Goal: Task Accomplishment & Management: Complete application form

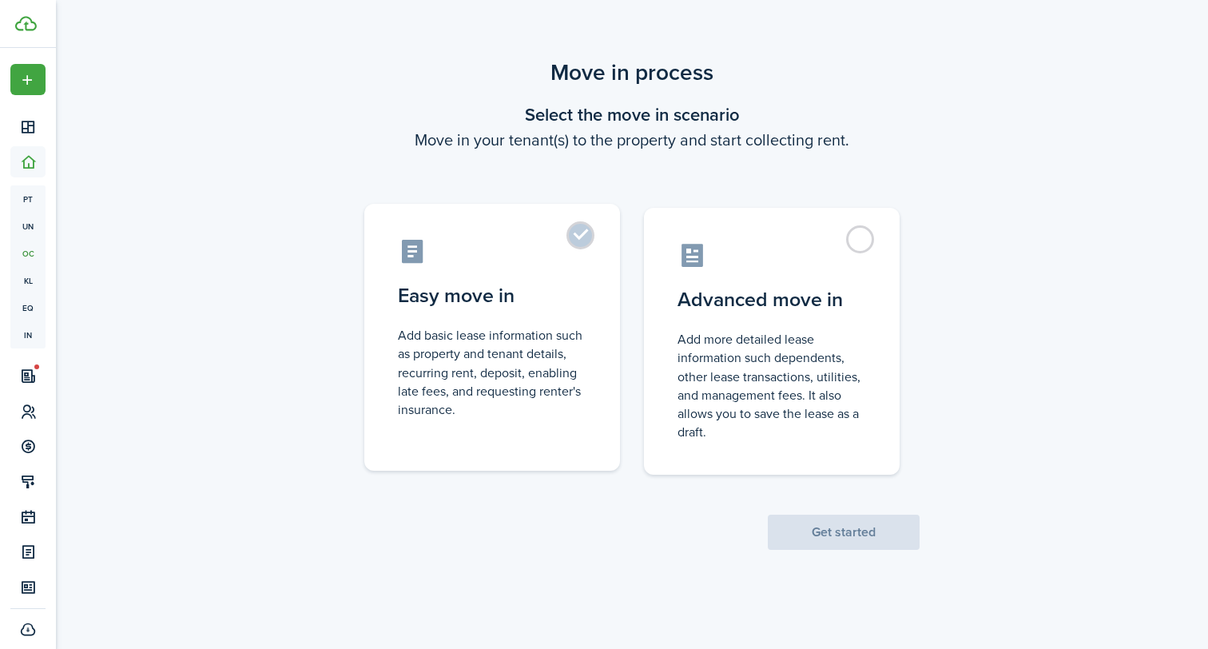
click at [500, 309] on control-radio-card-title "Easy move in" at bounding box center [492, 295] width 189 height 29
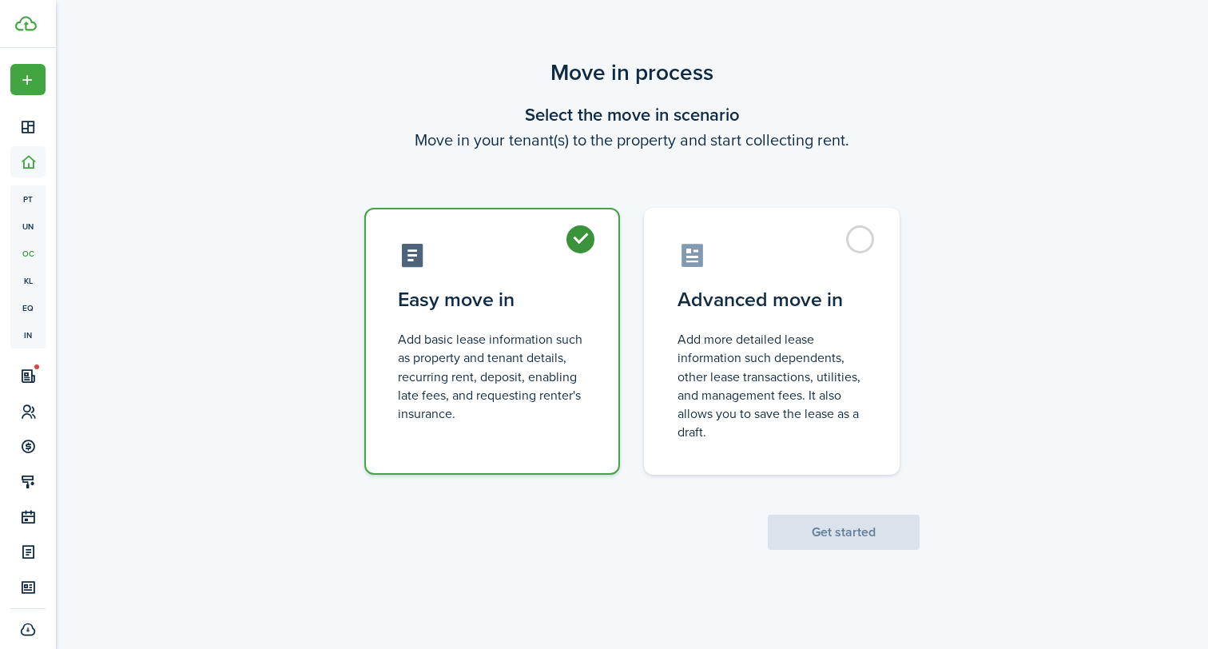
radio input "true"
click at [840, 518] on button "Get started" at bounding box center [844, 531] width 152 height 35
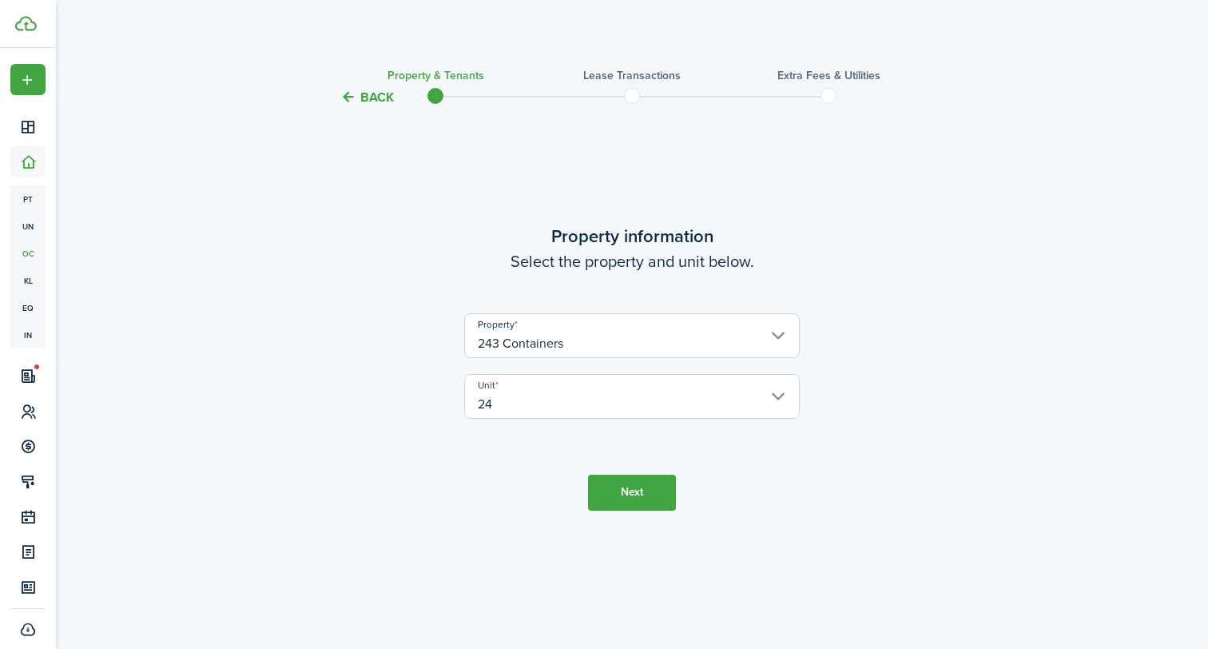
click at [646, 490] on button "Next" at bounding box center [632, 493] width 88 height 36
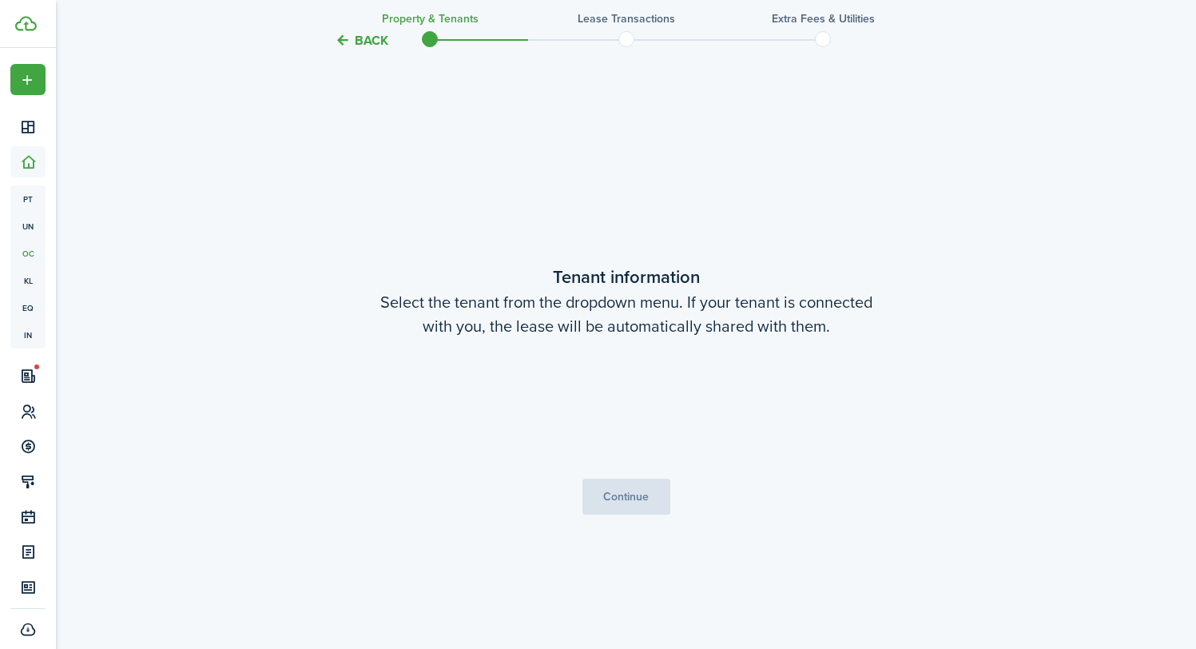
scroll to position [542, 0]
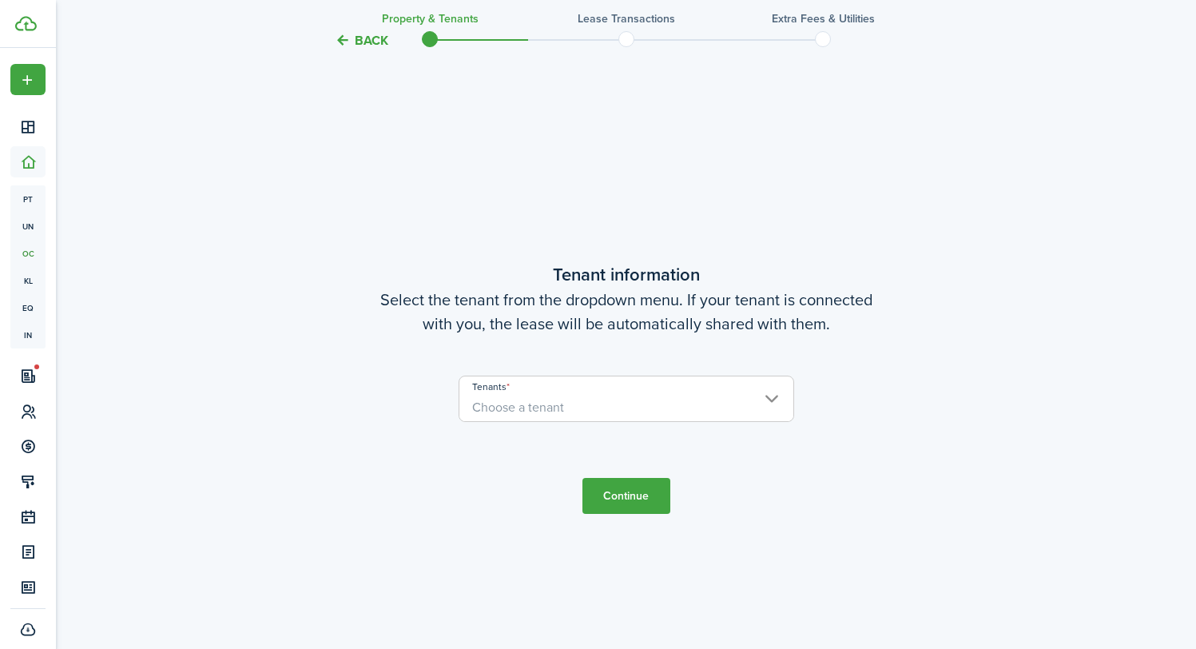
click at [722, 393] on input "Tenants" at bounding box center [626, 385] width 334 height 19
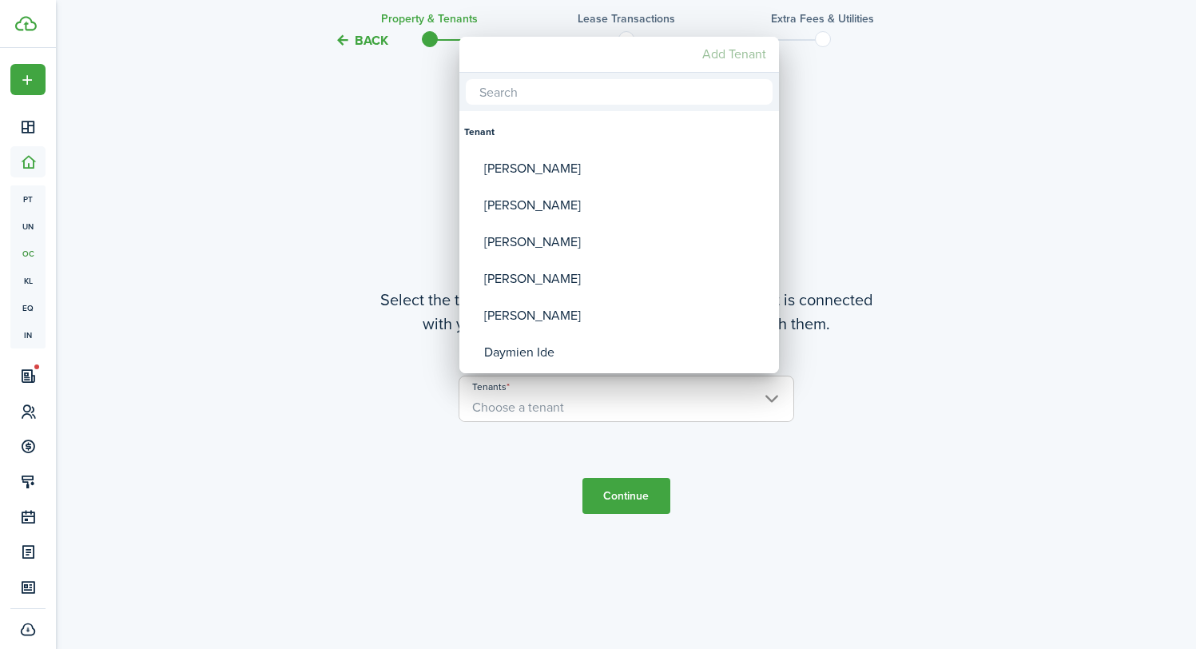
click at [752, 57] on mbsc-button "Add Tenant" at bounding box center [734, 54] width 77 height 29
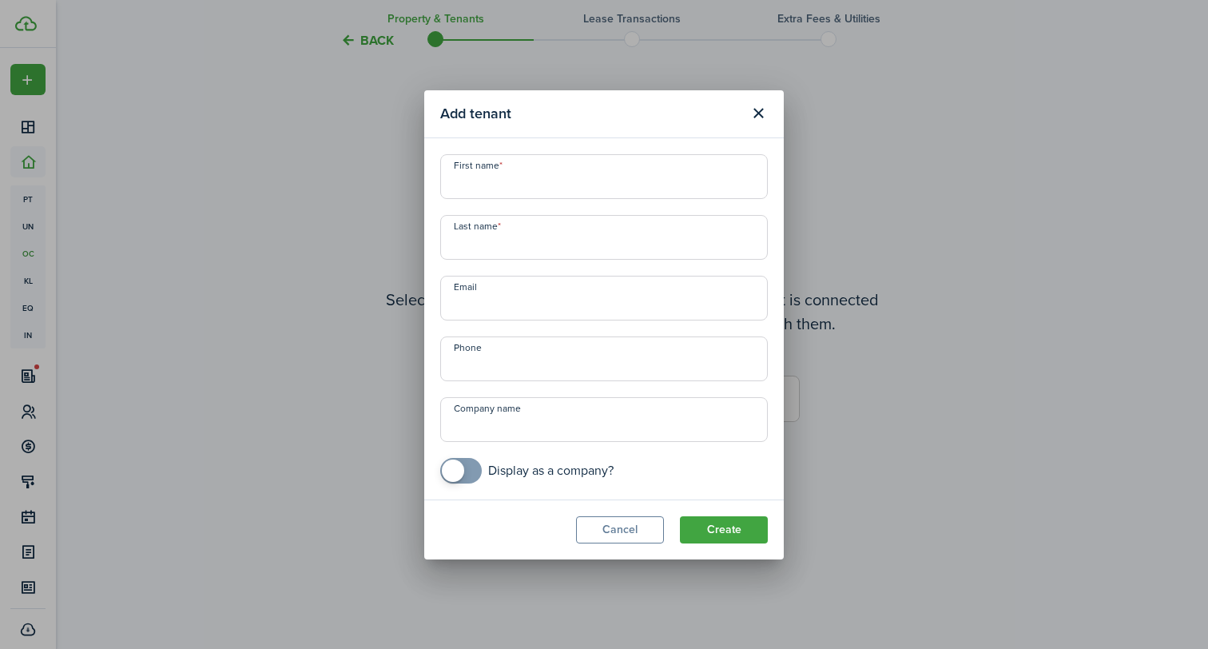
paste input "[PERSON_NAME]"
click at [502, 182] on input "[PERSON_NAME]" at bounding box center [604, 176] width 328 height 45
type input "[PERSON_NAME]"
paste input "[PERSON_NAME]"
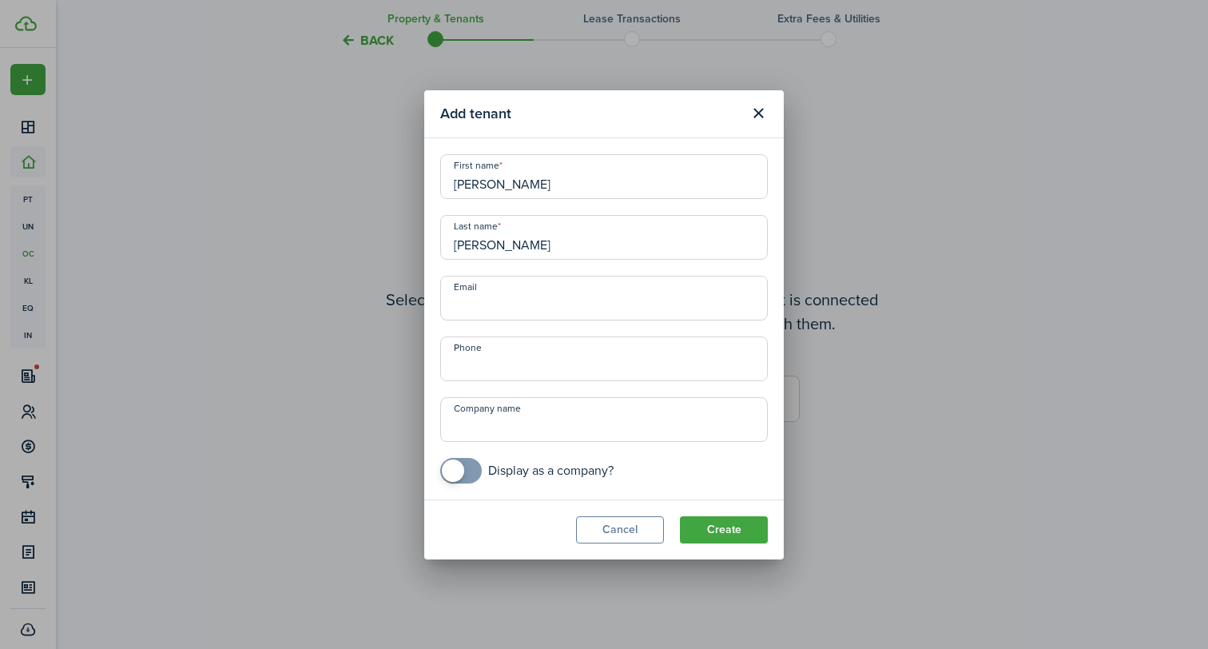
type input "[PERSON_NAME]"
paste input "[EMAIL_ADDRESS][DOMAIN_NAME]"
type input "[EMAIL_ADDRESS][DOMAIN_NAME]"
paste input "[PHONE_NUMBER]"
type input "[PHONE_NUMBER]"
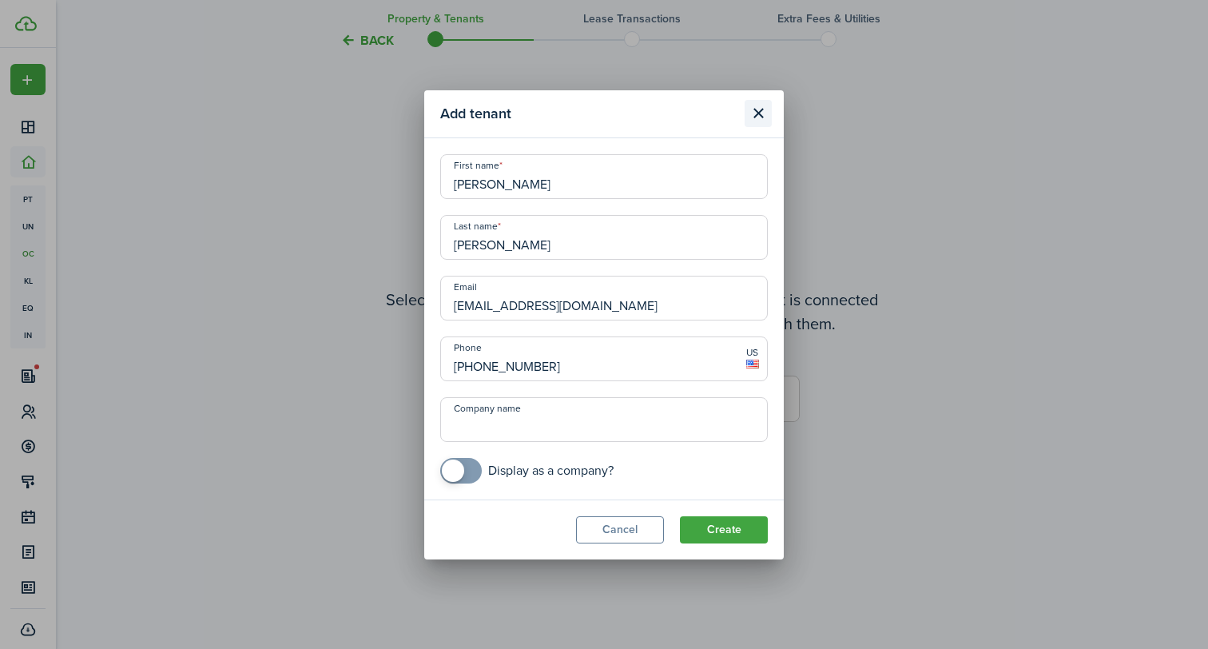
click at [762, 117] on button "Close modal" at bounding box center [758, 113] width 27 height 27
